Goal: Task Accomplishment & Management: Complete application form

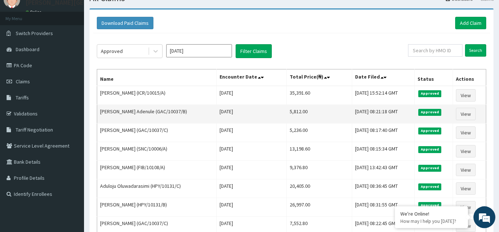
scroll to position [14, 0]
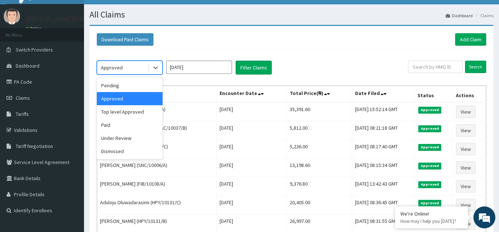
click at [115, 69] on div "Approved" at bounding box center [112, 67] width 22 height 7
click at [116, 135] on div "Under Review" at bounding box center [130, 137] width 66 height 13
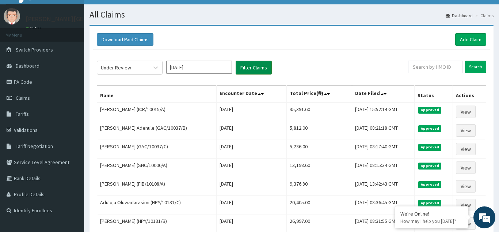
click at [244, 65] on button "Filter Claims" at bounding box center [253, 68] width 36 height 14
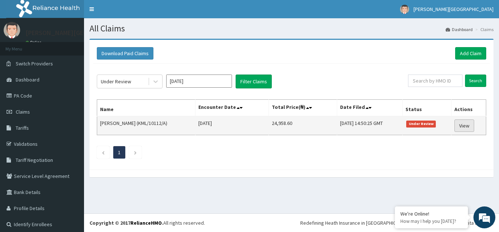
click at [470, 127] on link "View" at bounding box center [464, 125] width 20 height 12
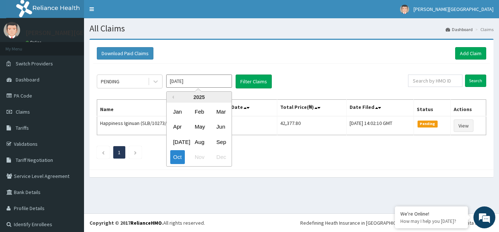
click at [197, 77] on input "[DATE]" at bounding box center [199, 80] width 66 height 13
click at [220, 145] on div "Sep" at bounding box center [220, 142] width 15 height 14
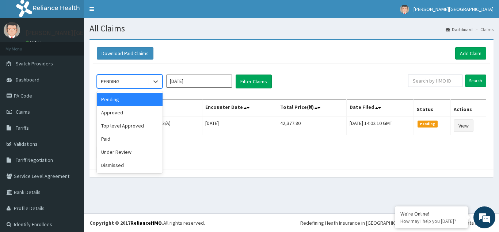
click at [126, 81] on div "PENDING" at bounding box center [122, 82] width 51 height 12
click at [122, 150] on div "Under Review" at bounding box center [130, 151] width 66 height 13
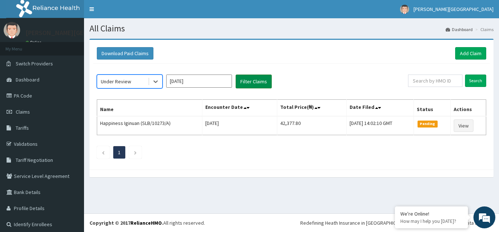
click at [252, 80] on button "Filter Claims" at bounding box center [253, 81] width 36 height 14
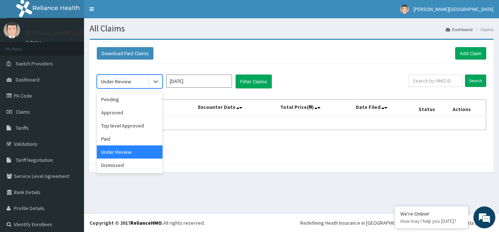
click at [131, 83] on div "Under Review" at bounding box center [122, 82] width 51 height 12
click at [129, 151] on div "Under Review" at bounding box center [130, 151] width 66 height 13
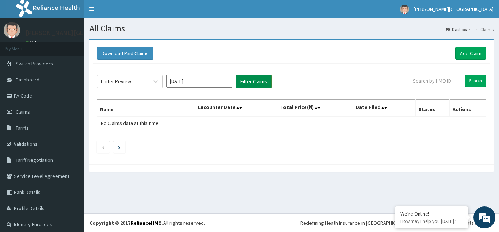
click at [246, 80] on button "Filter Claims" at bounding box center [253, 81] width 36 height 14
click at [247, 80] on button "Filter Claims" at bounding box center [253, 81] width 36 height 14
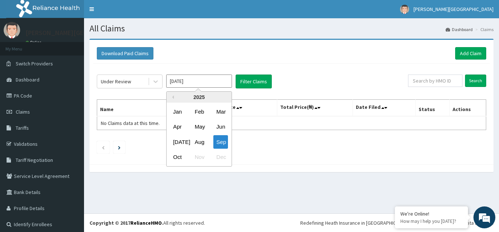
click at [181, 79] on input "Sep 2025" at bounding box center [199, 80] width 66 height 13
click at [197, 143] on div "Aug" at bounding box center [199, 142] width 15 height 14
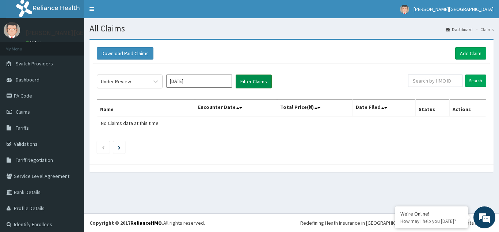
click at [247, 81] on button "Filter Claims" at bounding box center [253, 81] width 36 height 14
click at [250, 80] on button "Filter Claims" at bounding box center [253, 81] width 36 height 14
click at [200, 78] on input "Aug 2025" at bounding box center [199, 80] width 66 height 13
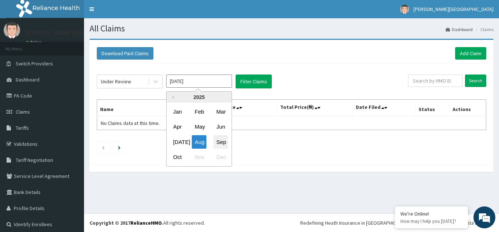
click at [225, 144] on div "Sep" at bounding box center [220, 142] width 15 height 14
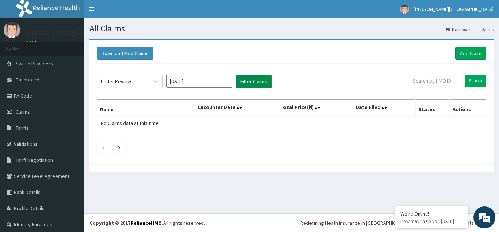
click at [256, 81] on button "Filter Claims" at bounding box center [253, 81] width 36 height 14
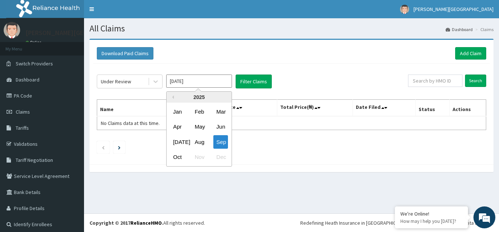
click at [187, 80] on input "Sep 2025" at bounding box center [199, 80] width 66 height 13
click at [177, 157] on div "Oct" at bounding box center [177, 157] width 15 height 14
type input "[DATE]"
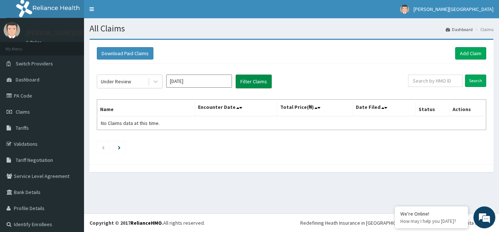
click at [257, 79] on button "Filter Claims" at bounding box center [253, 81] width 36 height 14
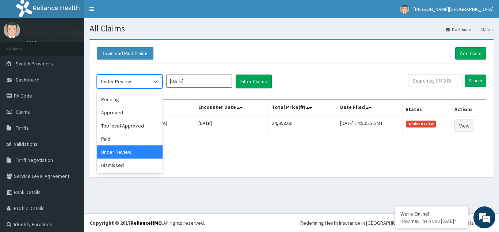
click at [129, 82] on div "Under Review" at bounding box center [116, 81] width 30 height 7
click at [115, 101] on div "Pending" at bounding box center [130, 99] width 66 height 13
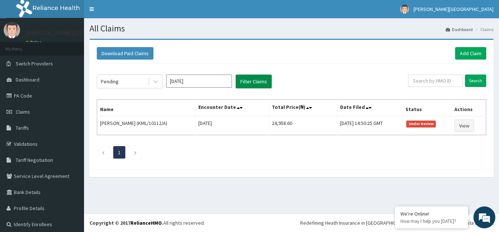
click at [250, 80] on button "Filter Claims" at bounding box center [253, 81] width 36 height 14
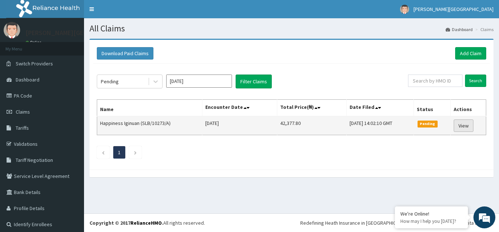
click at [466, 125] on link "View" at bounding box center [463, 125] width 20 height 12
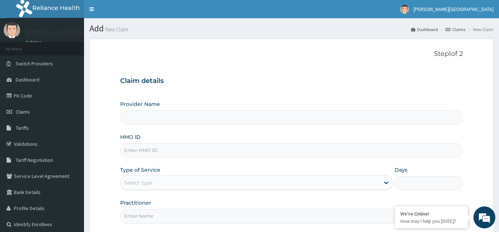
click at [141, 149] on input "HMO ID" at bounding box center [291, 150] width 342 height 14
type input "[PERSON_NAME][GEOGRAPHIC_DATA]"
click at [24, 141] on link "Validations" at bounding box center [42, 144] width 84 height 16
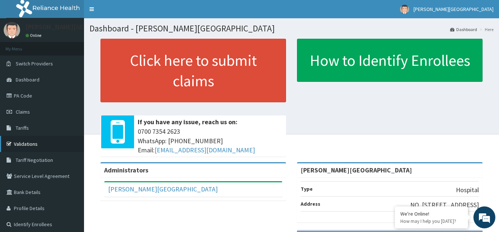
click at [32, 145] on link "Validations" at bounding box center [42, 144] width 84 height 16
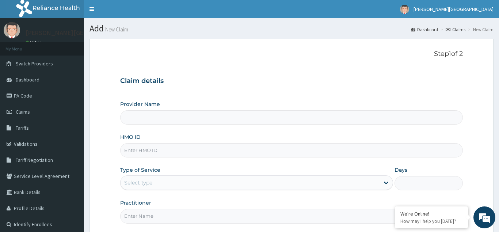
click at [133, 151] on input "HMO ID" at bounding box center [291, 150] width 342 height 14
type input "[PERSON_NAME][GEOGRAPHIC_DATA]"
type input "HPY/10131/D"
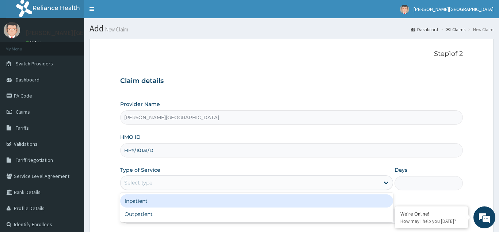
click at [133, 179] on div "Select type" at bounding box center [249, 183] width 259 height 12
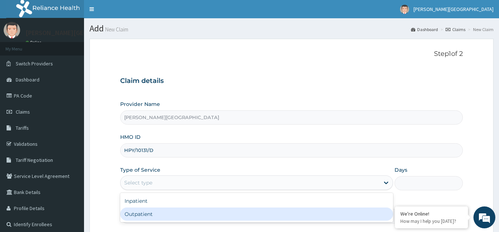
click at [139, 216] on div "Outpatient" at bounding box center [256, 213] width 273 height 13
type input "1"
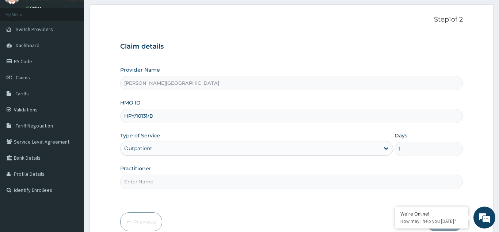
scroll to position [69, 0]
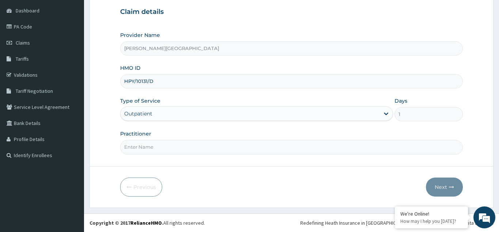
click at [136, 150] on input "Practitioner" at bounding box center [291, 147] width 342 height 14
type input "DR AJAKAIYE"
click at [437, 188] on button "Next" at bounding box center [444, 186] width 37 height 19
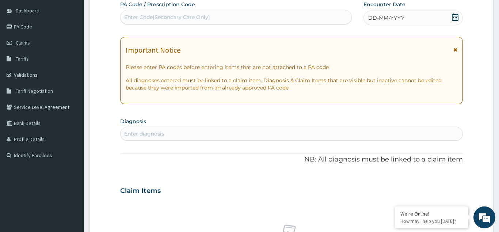
click at [145, 135] on div "Enter diagnosis" at bounding box center [144, 133] width 40 height 7
type input "SEVERE MALARIA"
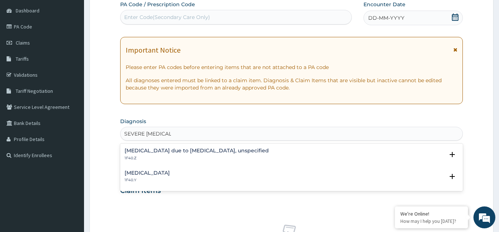
click at [152, 175] on h4 "Other severe and complicated Plasmodium falciparum malaria" at bounding box center [146, 172] width 45 height 5
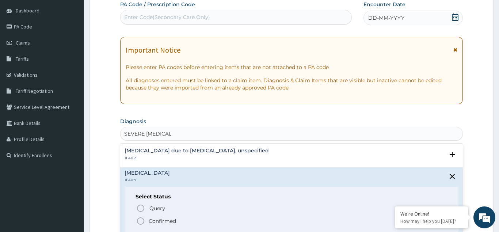
click at [142, 223] on icon "status option filled" at bounding box center [140, 220] width 9 height 9
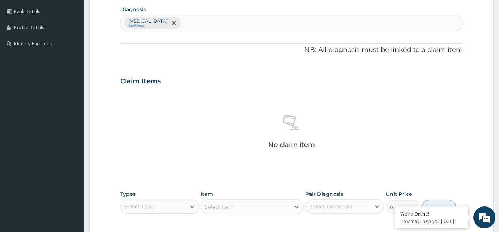
scroll to position [143, 0]
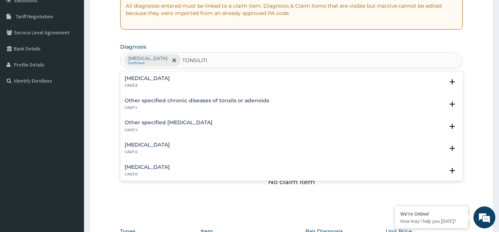
type input "TONSILITIS"
click at [149, 123] on h4 "Other specified acute tonsillitis" at bounding box center [168, 122] width 88 height 5
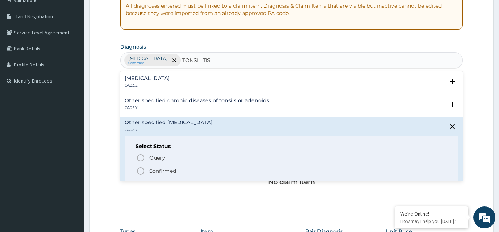
click at [141, 171] on icon "status option filled" at bounding box center [140, 170] width 9 height 9
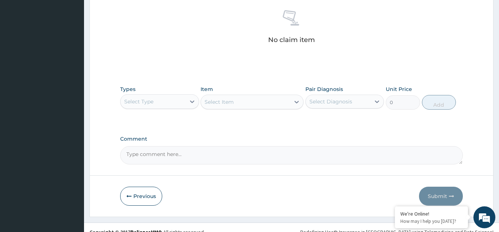
scroll to position [295, 0]
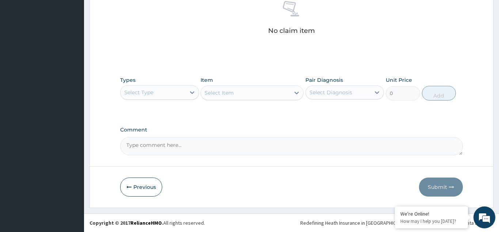
click at [152, 91] on div "Select Type" at bounding box center [138, 92] width 29 height 7
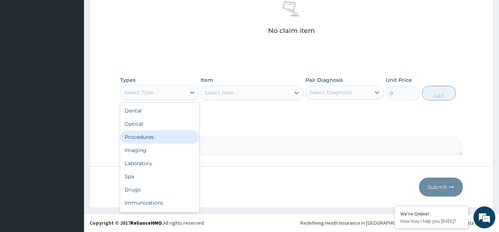
click at [142, 136] on div "Procedures" at bounding box center [159, 136] width 79 height 13
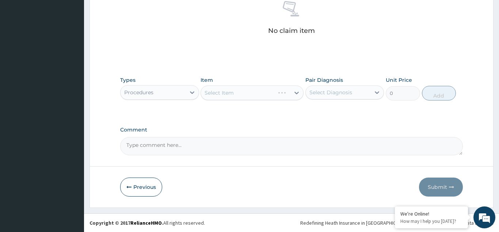
click at [222, 94] on div "Select Item" at bounding box center [251, 92] width 103 height 15
click at [219, 93] on div "Select Item" at bounding box center [251, 92] width 103 height 15
drag, startPoint x: 230, startPoint y: 94, endPoint x: 224, endPoint y: 94, distance: 5.5
click at [230, 94] on div "Select Item" at bounding box center [251, 92] width 103 height 15
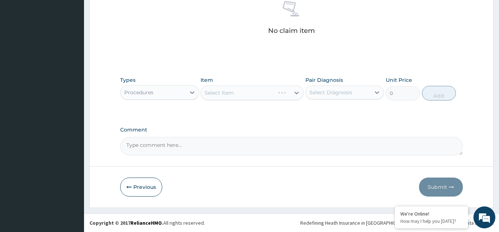
click at [230, 94] on div "Select Item" at bounding box center [251, 92] width 103 height 15
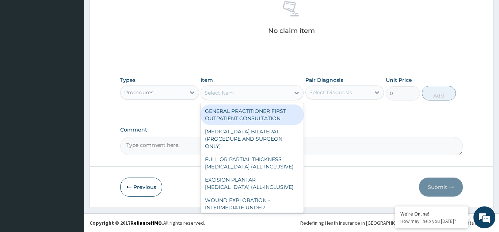
click at [220, 92] on div "Select Item" at bounding box center [218, 92] width 29 height 7
click at [234, 114] on div "GENERAL PRACTITIONER FIRST OUTPATIENT CONSULTATION" at bounding box center [251, 114] width 103 height 20
type input "4500"
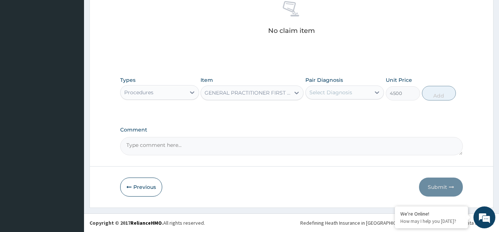
click at [326, 90] on div "Select Diagnosis" at bounding box center [330, 92] width 43 height 7
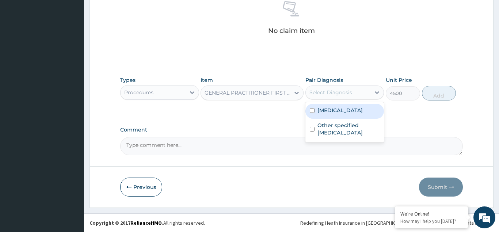
click at [312, 113] on input "checkbox" at bounding box center [311, 110] width 5 height 5
checkbox input "true"
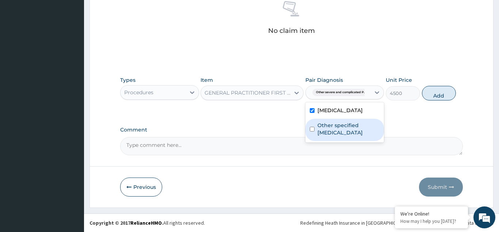
drag, startPoint x: 313, startPoint y: 152, endPoint x: 409, endPoint y: 105, distance: 106.6
click at [314, 131] on input "checkbox" at bounding box center [311, 129] width 5 height 5
checkbox input "true"
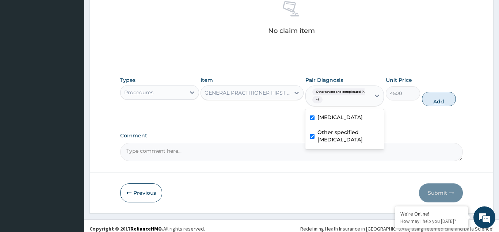
click at [433, 102] on button "Add" at bounding box center [439, 99] width 34 height 15
type input "0"
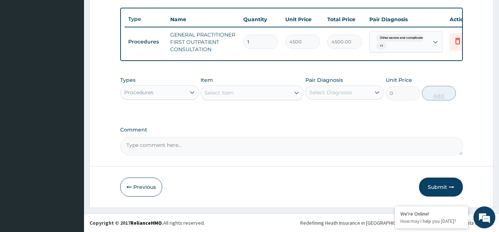
scroll to position [264, 0]
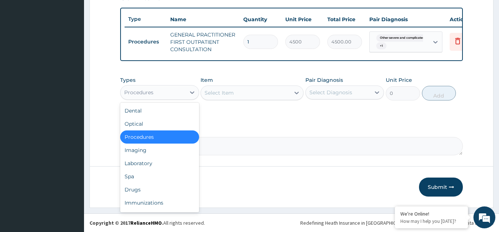
click at [143, 94] on div "Procedures" at bounding box center [138, 92] width 29 height 7
click at [133, 161] on div "Laboratory" at bounding box center [159, 163] width 79 height 13
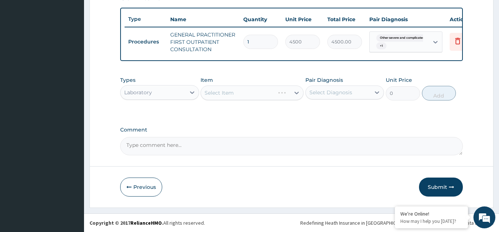
click at [215, 92] on div "Select Item" at bounding box center [251, 92] width 103 height 15
click at [223, 93] on div "Select Item" at bounding box center [251, 92] width 103 height 15
click at [218, 93] on div "Select Item" at bounding box center [251, 92] width 103 height 15
click at [220, 93] on div "Select Item" at bounding box center [251, 92] width 103 height 15
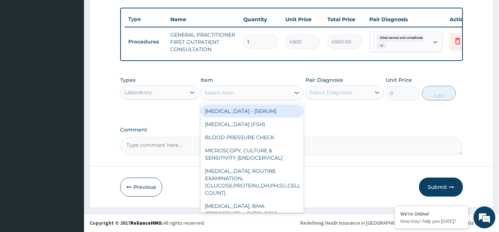
click at [214, 93] on div "Select Item" at bounding box center [218, 92] width 29 height 7
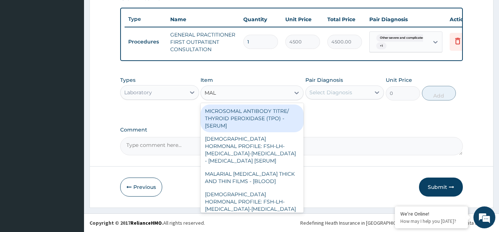
type input "MALA"
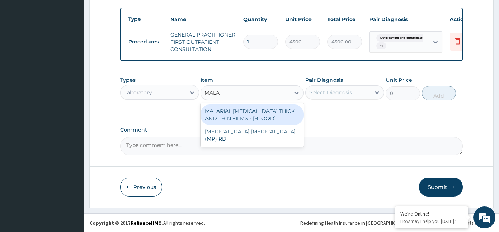
click at [217, 118] on div "MALARIAL PARASITE THICK AND THIN FILMS - [BLOOD]" at bounding box center [251, 114] width 103 height 20
type input "2625"
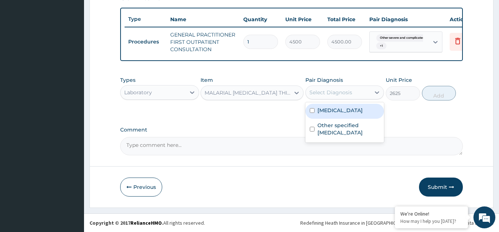
click at [327, 93] on div "Select Diagnosis" at bounding box center [330, 92] width 43 height 7
click at [312, 113] on input "checkbox" at bounding box center [311, 110] width 5 height 5
checkbox input "true"
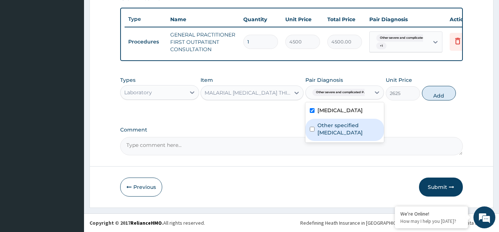
click at [311, 131] on input "checkbox" at bounding box center [311, 129] width 5 height 5
checkbox input "true"
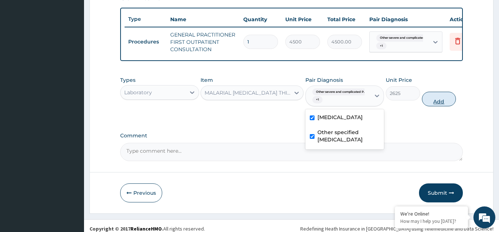
click at [437, 103] on button "Add" at bounding box center [439, 99] width 34 height 15
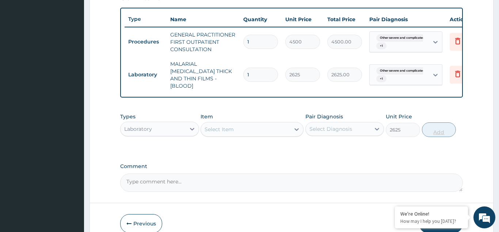
type input "0"
click at [144, 125] on div "Laboratory" at bounding box center [138, 128] width 28 height 7
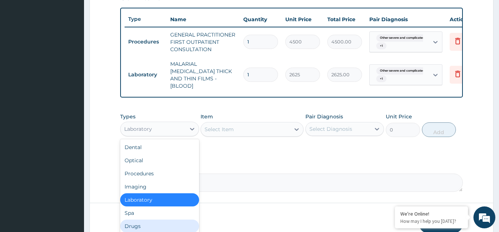
click at [134, 219] on div "Drugs" at bounding box center [159, 225] width 79 height 13
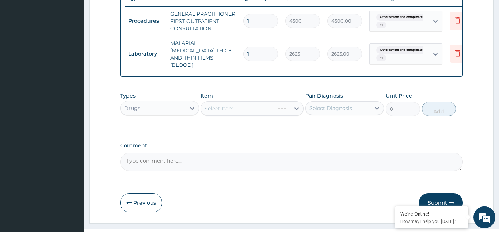
scroll to position [293, 0]
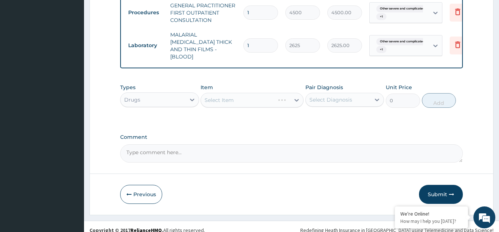
click at [214, 93] on div "Select Item" at bounding box center [251, 100] width 103 height 15
click at [216, 93] on div "Select Item" at bounding box center [251, 100] width 103 height 15
click at [215, 93] on div "Select Item" at bounding box center [251, 100] width 103 height 15
click at [223, 93] on div "Select Item" at bounding box center [251, 100] width 103 height 15
click at [219, 93] on div "Select Item" at bounding box center [251, 100] width 103 height 15
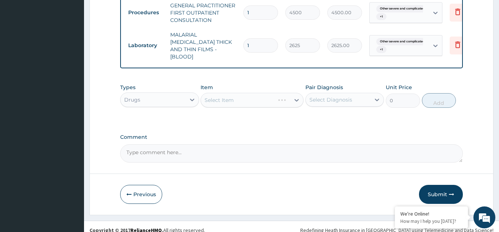
click at [221, 93] on div "Select Item" at bounding box center [251, 100] width 103 height 15
click at [212, 93] on div "Select Item" at bounding box center [251, 100] width 103 height 15
click at [217, 93] on div "Select Item" at bounding box center [251, 100] width 103 height 15
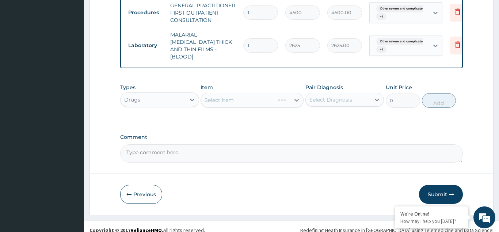
click at [214, 93] on div "Select Item" at bounding box center [251, 100] width 103 height 15
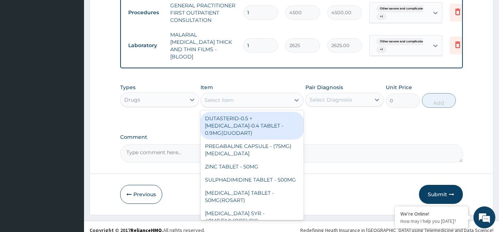
click at [219, 96] on div "Select Item" at bounding box center [218, 99] width 29 height 7
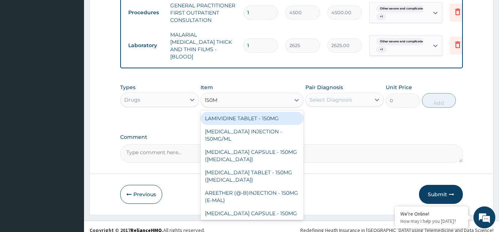
type input "150MG"
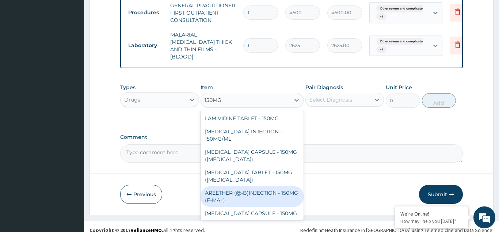
click at [240, 186] on div "AREETHER (@-B)INJECTION - 150MG (E-MAL)" at bounding box center [251, 196] width 103 height 20
type input "1920"
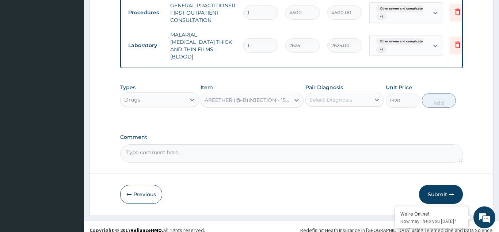
click at [318, 96] on div "Select Diagnosis" at bounding box center [330, 99] width 43 height 7
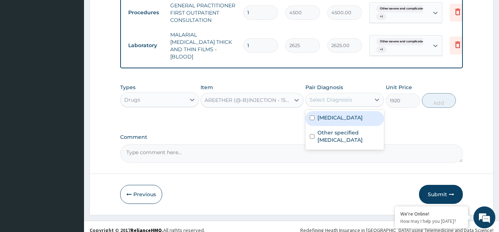
click at [311, 120] on input "checkbox" at bounding box center [311, 117] width 5 height 5
checkbox input "true"
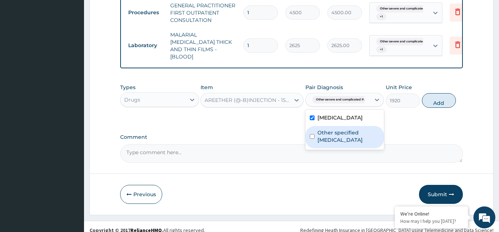
click at [314, 148] on div "Other specified acute tonsillitis" at bounding box center [344, 137] width 79 height 22
checkbox input "true"
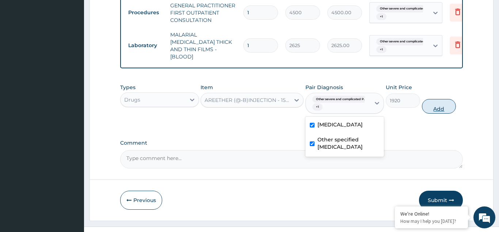
click at [430, 103] on button "Add" at bounding box center [439, 106] width 34 height 15
type input "0"
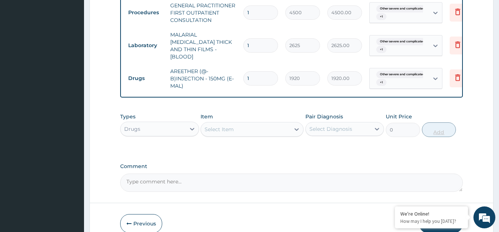
type input "0.00"
type input "3"
type input "5760.00"
type input "3"
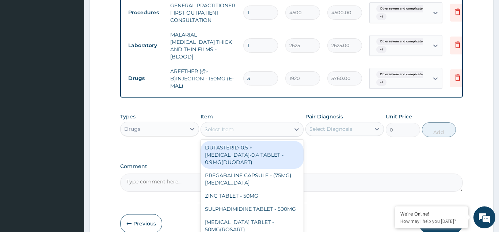
click at [209, 123] on div "Select Item" at bounding box center [245, 129] width 89 height 12
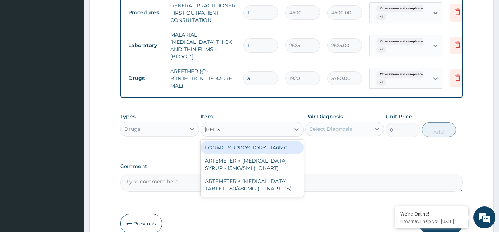
type input "LONAR"
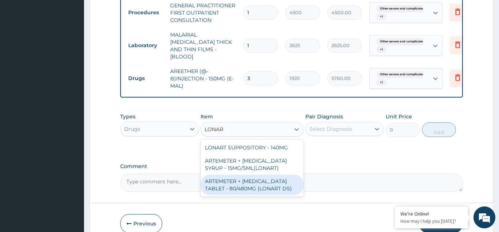
click at [218, 177] on div "ARTEMETER + LUMEFANTRINE TABLET - 80/480MG (LONART DS)" at bounding box center [251, 184] width 103 height 20
type input "672"
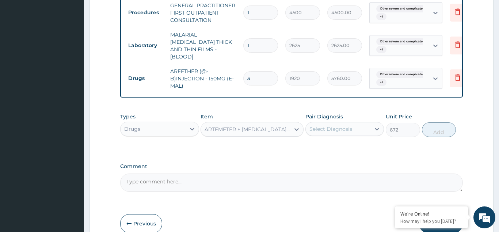
click at [331, 123] on div "Select Diagnosis" at bounding box center [337, 129] width 65 height 12
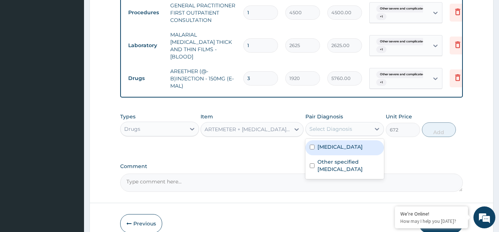
click at [312, 150] on div "Other severe and complicated Plasmodium falciparum malaria" at bounding box center [344, 147] width 79 height 15
checkbox input "true"
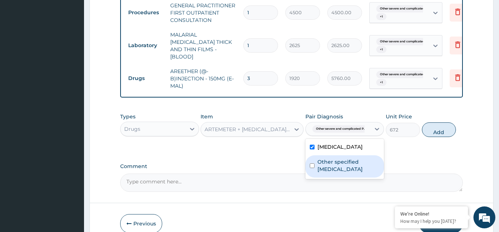
click at [313, 168] on input "checkbox" at bounding box center [311, 165] width 5 height 5
checkbox input "true"
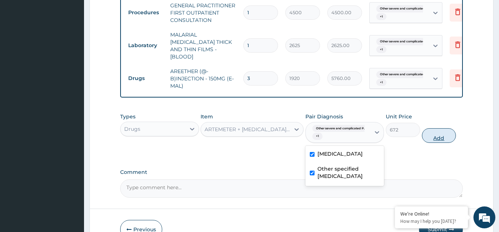
click at [430, 134] on button "Add" at bounding box center [439, 135] width 34 height 15
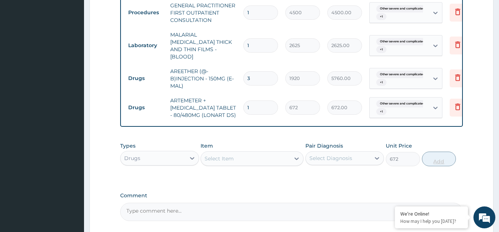
type input "0"
type input "0.00"
type input "6"
type input "4032.00"
type input "6"
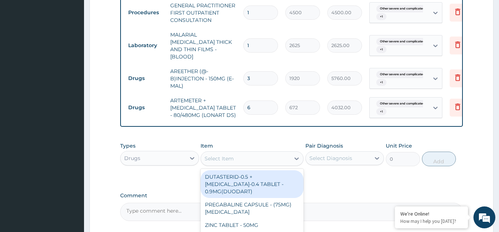
click at [221, 155] on div "Select Item" at bounding box center [218, 158] width 29 height 7
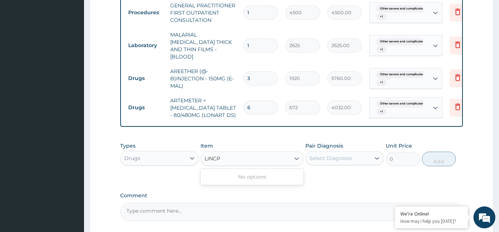
type input "LINC"
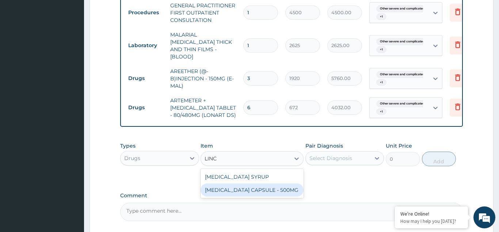
click at [218, 183] on div "LINCOMYCIN CAPSULE - 500MG" at bounding box center [251, 189] width 103 height 13
type input "160"
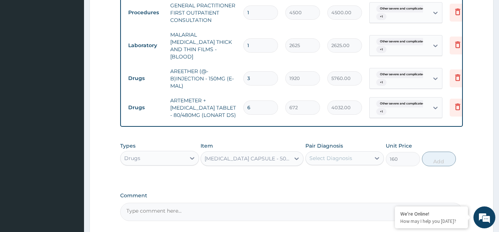
click at [330, 154] on div "Select Diagnosis" at bounding box center [330, 157] width 43 height 7
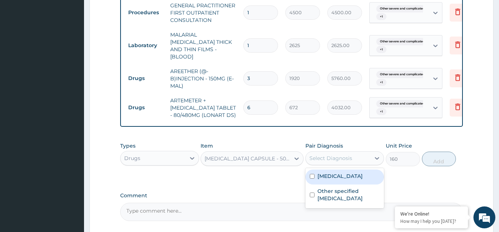
drag, startPoint x: 315, startPoint y: 179, endPoint x: 315, endPoint y: 200, distance: 21.2
click at [315, 180] on div "Other severe and complicated Plasmodium falciparum malaria" at bounding box center [344, 176] width 79 height 15
checkbox input "true"
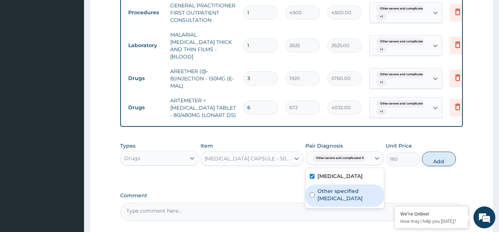
click at [315, 207] on div "Other specified acute tonsillitis" at bounding box center [344, 195] width 79 height 22
checkbox input "true"
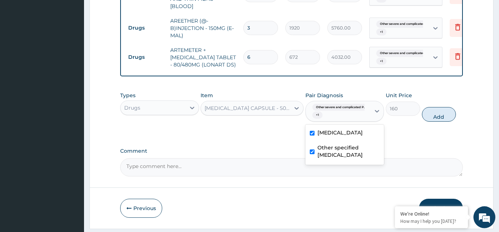
scroll to position [357, 0]
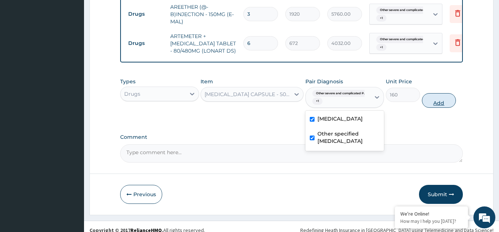
click at [435, 93] on button "Add" at bounding box center [439, 100] width 34 height 15
type input "0"
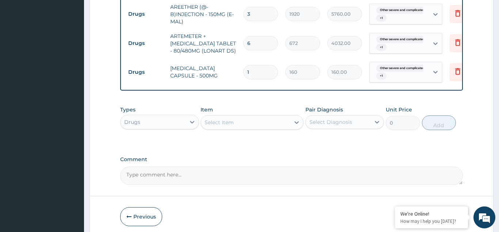
type input "0.00"
type input "6"
type input "960.00"
type input "6"
click at [226, 119] on div "Select Item" at bounding box center [245, 122] width 89 height 12
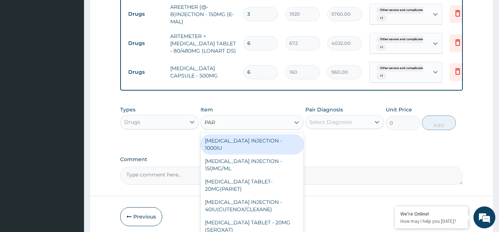
type input "PARA"
click at [253, 140] on div "PARACETAMOL INJECTION - 150MG/ML" at bounding box center [251, 144] width 103 height 20
type input "640"
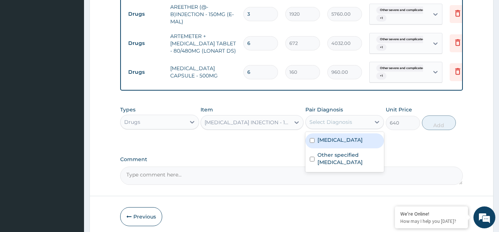
click at [318, 116] on div "Select Diagnosis" at bounding box center [337, 122] width 65 height 12
click at [314, 143] on input "checkbox" at bounding box center [311, 140] width 5 height 5
checkbox input "true"
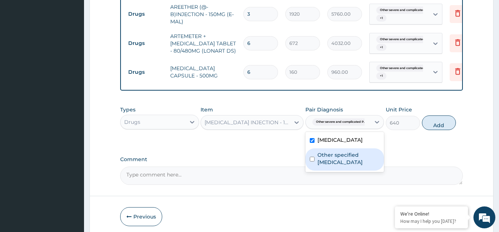
click at [317, 170] on div "Other specified acute tonsillitis" at bounding box center [344, 159] width 79 height 22
checkbox input "true"
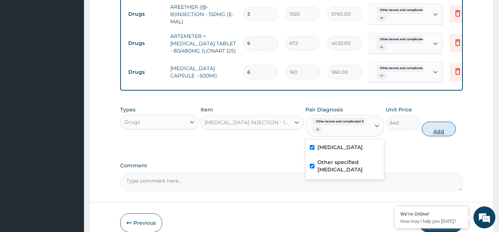
click at [441, 128] on button "Add" at bounding box center [439, 129] width 34 height 15
type input "0"
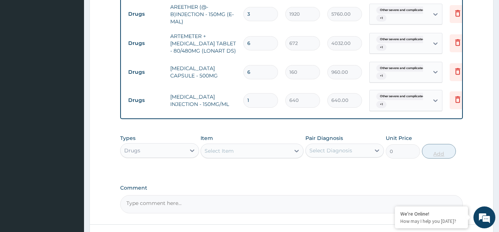
type input "0.00"
type input "4"
type input "2560.00"
type input "4"
click at [228, 147] on div "Select Item" at bounding box center [218, 150] width 29 height 7
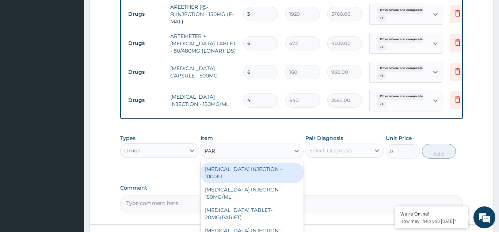
type input "PARA"
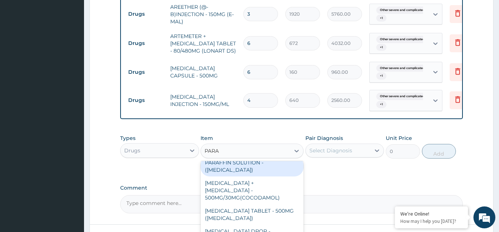
scroll to position [79, 0]
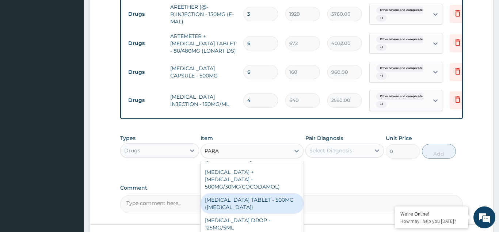
click at [241, 193] on div "PARACETAMOL TABLET - 500MG (PANADOL)" at bounding box center [251, 203] width 103 height 20
type input "48"
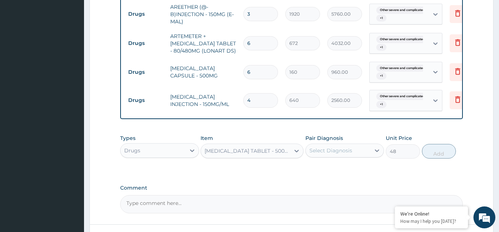
click at [320, 147] on div "Select Diagnosis" at bounding box center [330, 150] width 43 height 7
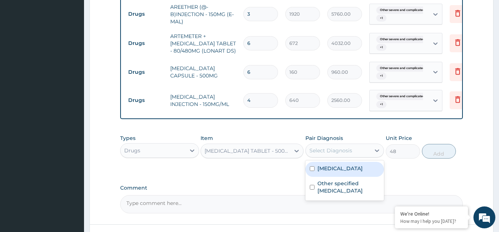
click at [311, 171] on input "checkbox" at bounding box center [311, 168] width 5 height 5
checkbox input "true"
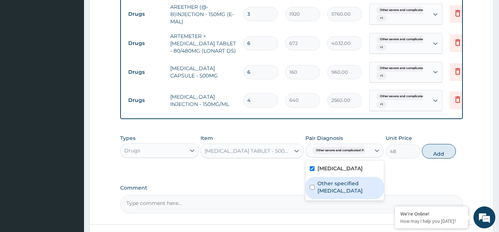
click at [311, 199] on div "Other specified acute tonsillitis" at bounding box center [344, 188] width 79 height 22
checkbox input "true"
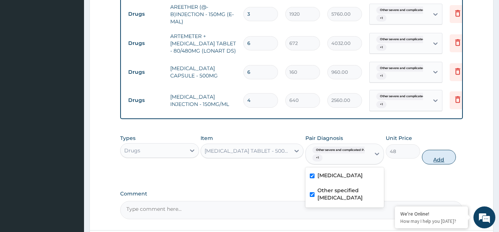
click at [430, 151] on button "Add" at bounding box center [439, 157] width 34 height 15
type input "0"
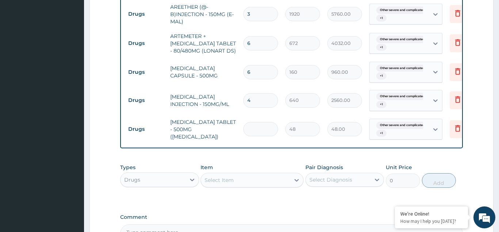
type input "0.00"
type input "3"
type input "144.00"
type input "30"
type input "1440.00"
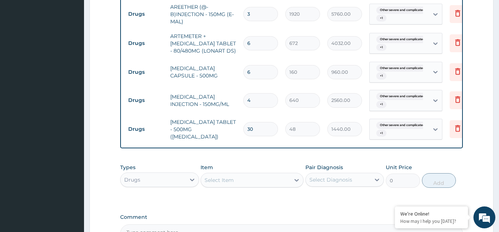
scroll to position [436, 0]
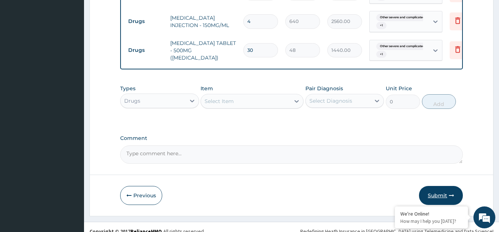
type input "30"
click at [442, 187] on button "Submit" at bounding box center [441, 195] width 44 height 19
click at [438, 186] on button "Submit" at bounding box center [441, 195] width 44 height 19
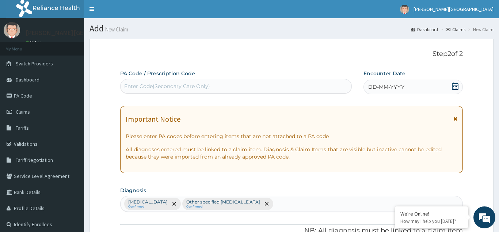
scroll to position [37, 0]
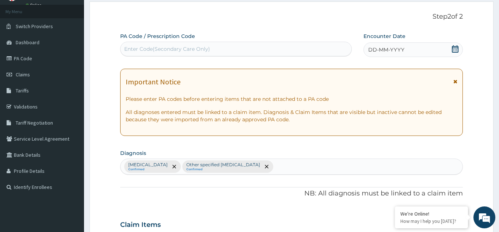
click at [380, 49] on span "DD-MM-YYYY" at bounding box center [386, 49] width 36 height 7
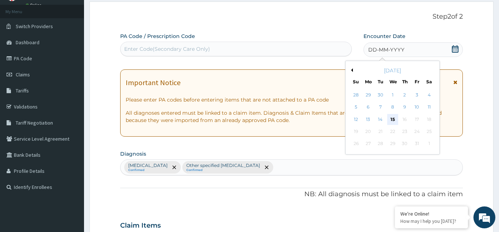
click at [393, 120] on div "15" at bounding box center [392, 119] width 11 height 11
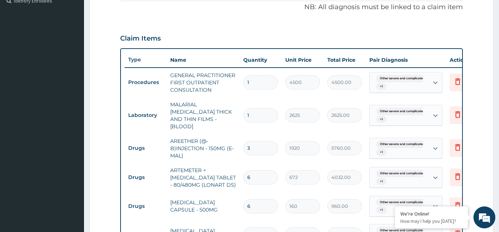
scroll to position [436, 0]
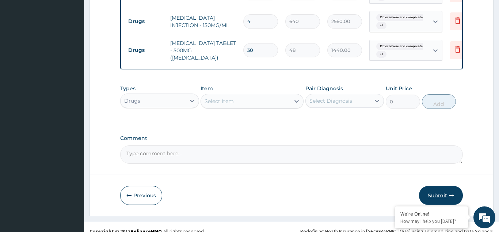
click at [441, 186] on button "Submit" at bounding box center [441, 195] width 44 height 19
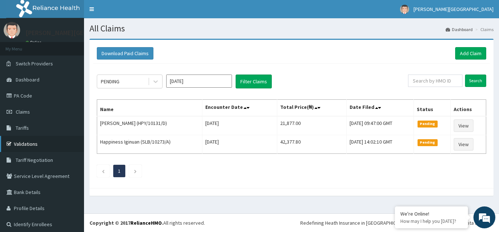
click at [26, 142] on link "Validations" at bounding box center [42, 144] width 84 height 16
